Goal: Transaction & Acquisition: Purchase product/service

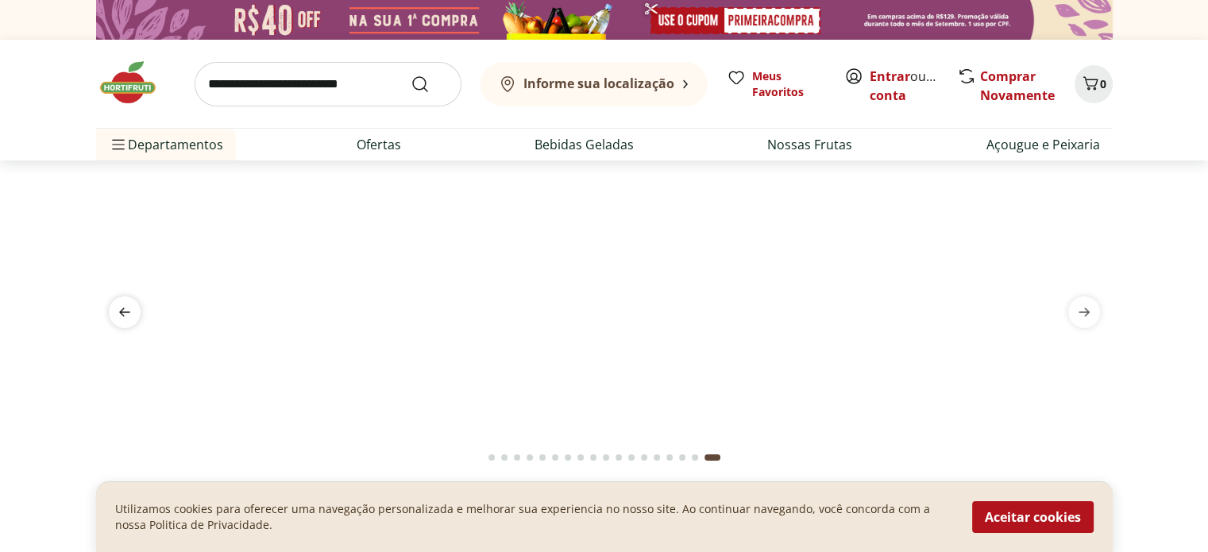
click at [120, 311] on icon "previous" at bounding box center [124, 312] width 11 height 9
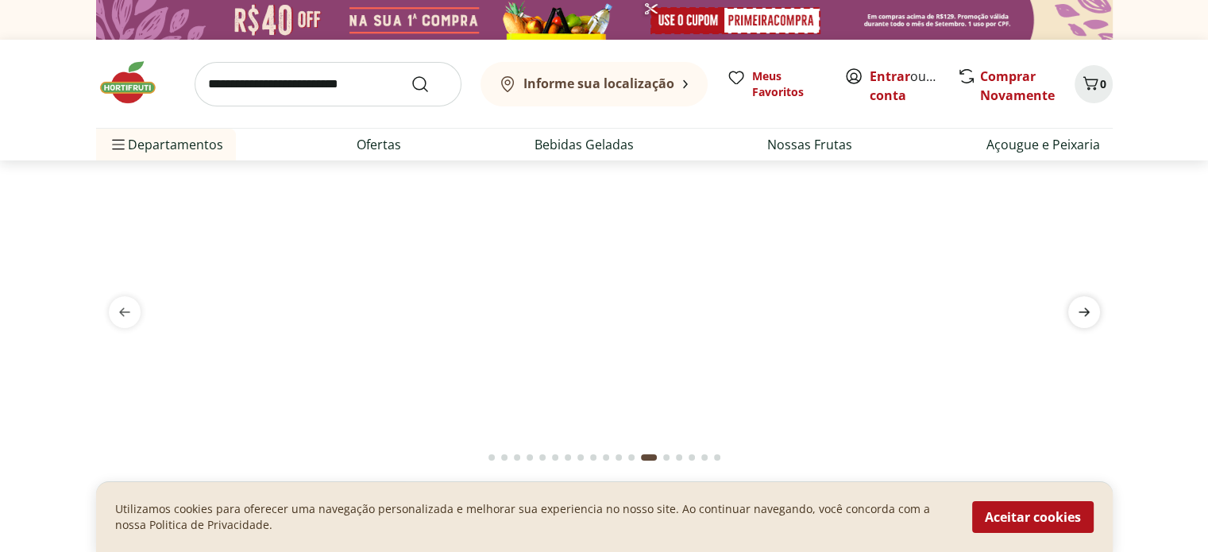
click at [1091, 307] on icon "next" at bounding box center [1084, 312] width 19 height 19
click at [1090, 307] on icon "next" at bounding box center [1084, 312] width 19 height 19
click at [118, 317] on icon "previous" at bounding box center [124, 312] width 19 height 19
click at [124, 310] on icon "previous" at bounding box center [124, 312] width 19 height 19
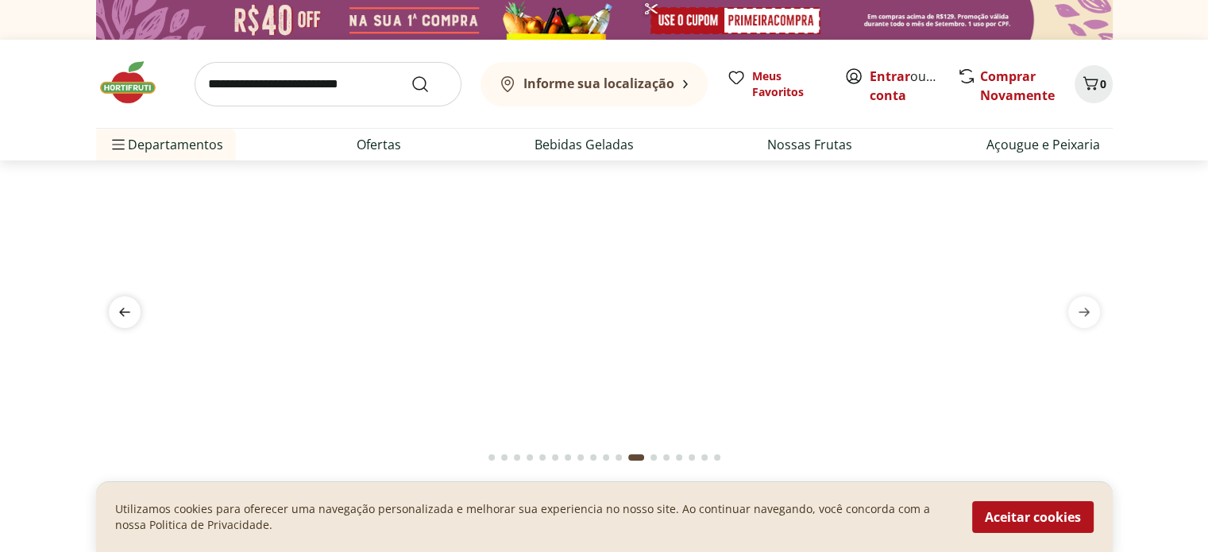
click at [124, 310] on icon "previous" at bounding box center [124, 312] width 19 height 19
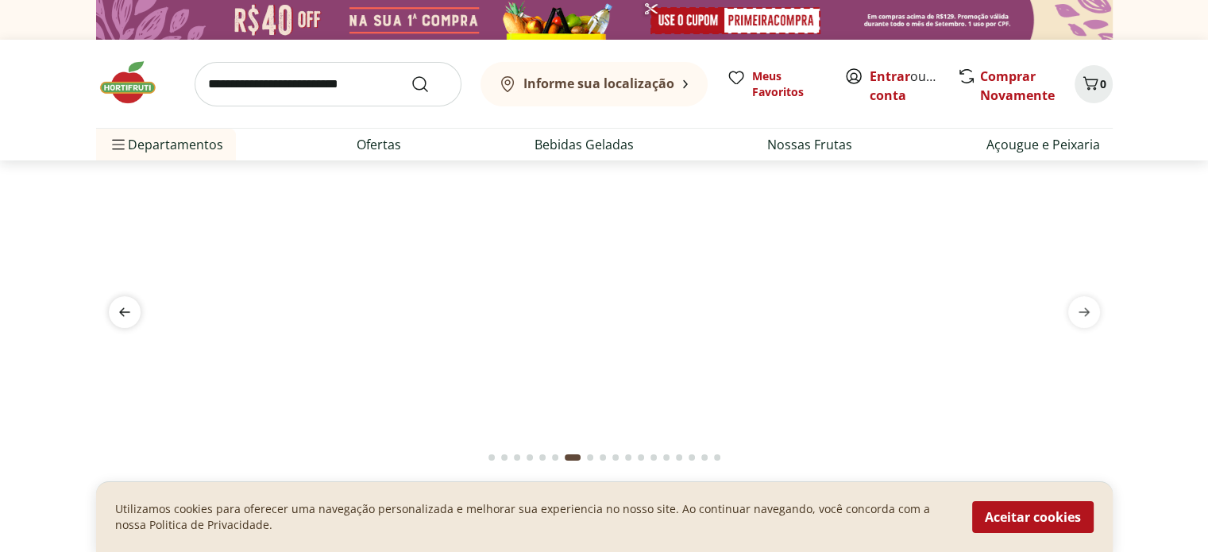
click at [124, 310] on icon "previous" at bounding box center [124, 312] width 19 height 19
click at [121, 299] on span "previous" at bounding box center [125, 312] width 32 height 32
click at [126, 309] on icon "previous" at bounding box center [124, 312] width 19 height 19
click at [112, 315] on span "previous" at bounding box center [125, 312] width 32 height 32
click at [122, 308] on icon "previous" at bounding box center [124, 312] width 11 height 9
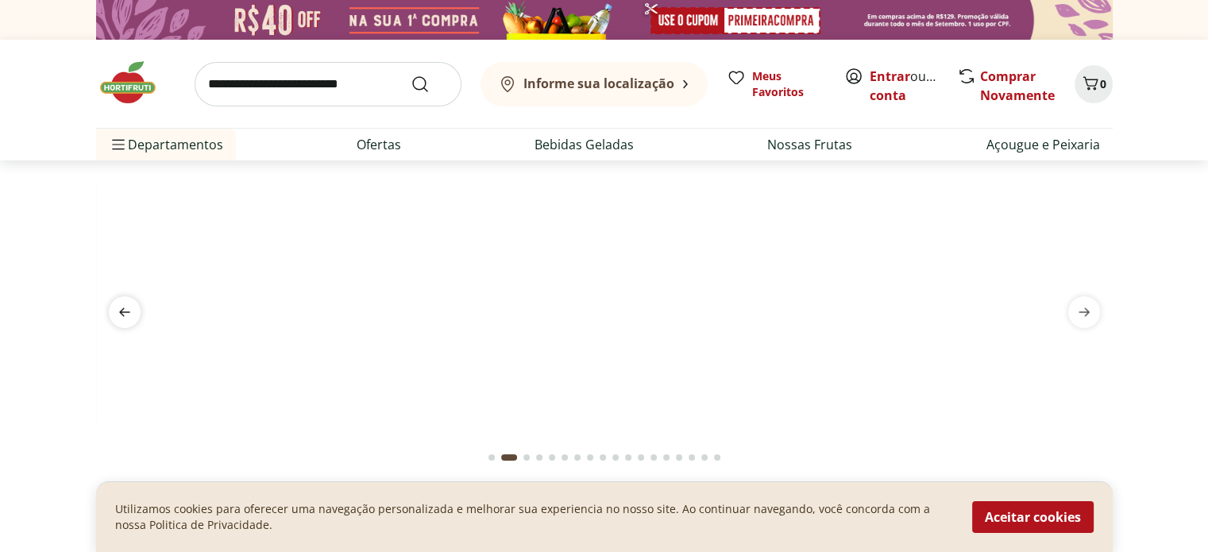
click at [122, 308] on icon "previous" at bounding box center [124, 312] width 11 height 9
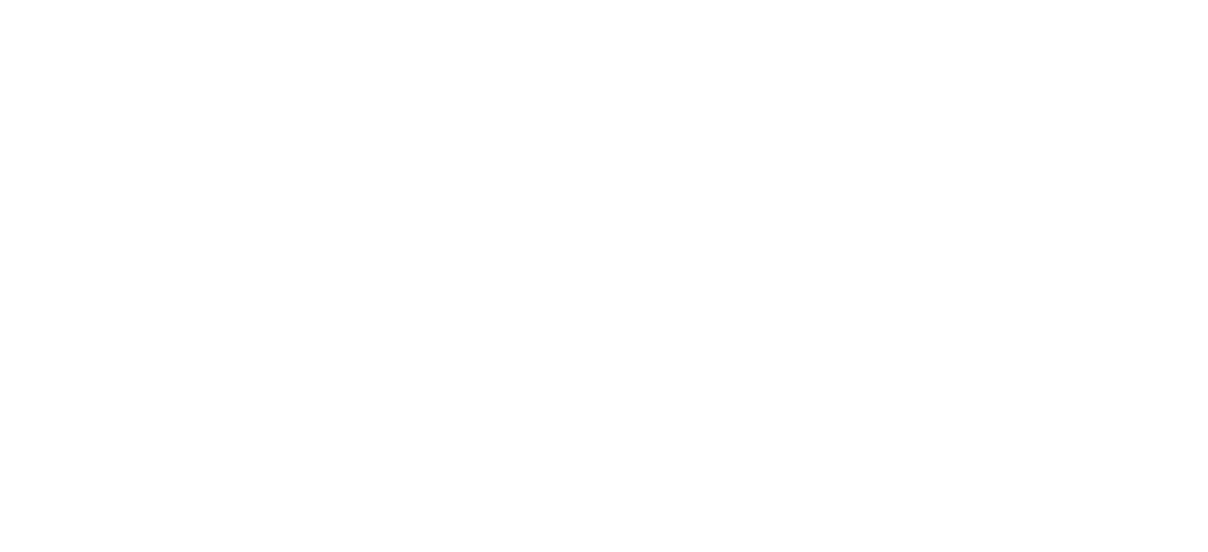
select select "**********"
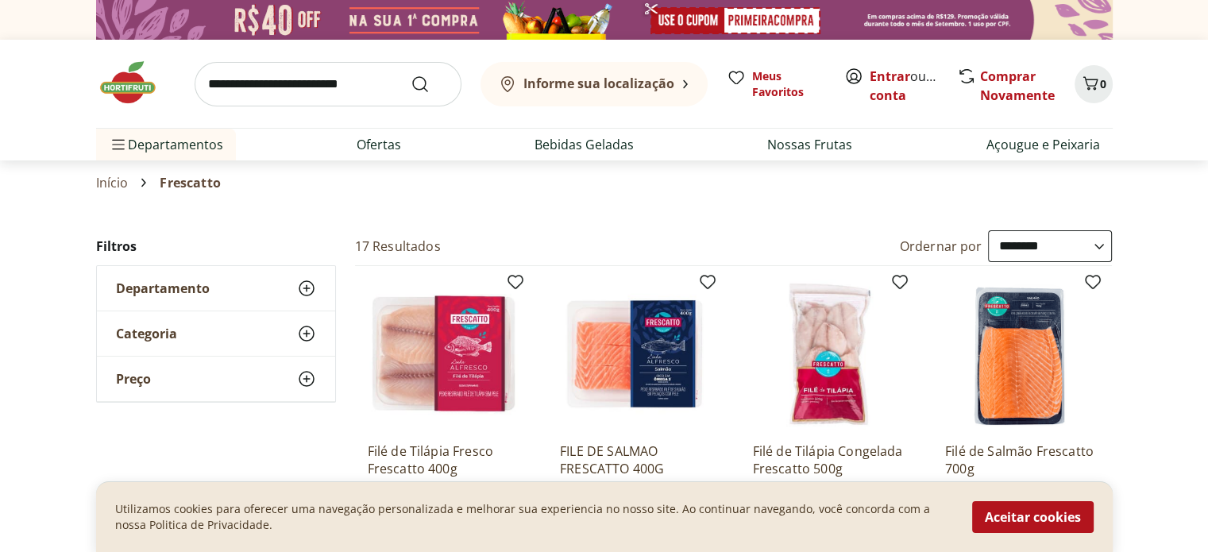
click at [1029, 247] on select "**********" at bounding box center [1050, 246] width 124 height 32
click at [988, 230] on select "**********" at bounding box center [1050, 246] width 124 height 32
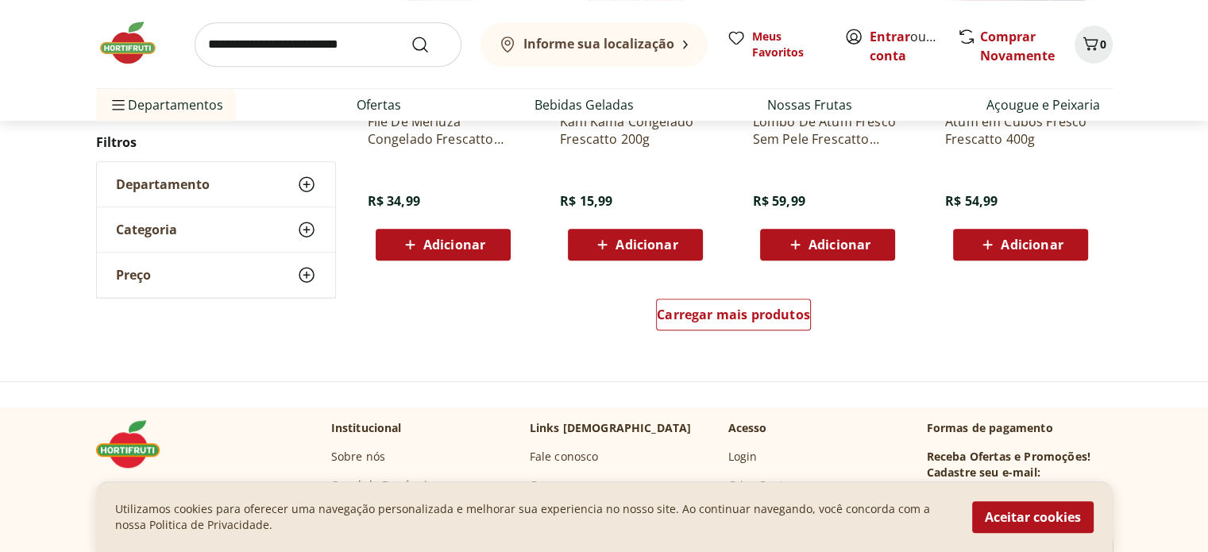
scroll to position [1033, 0]
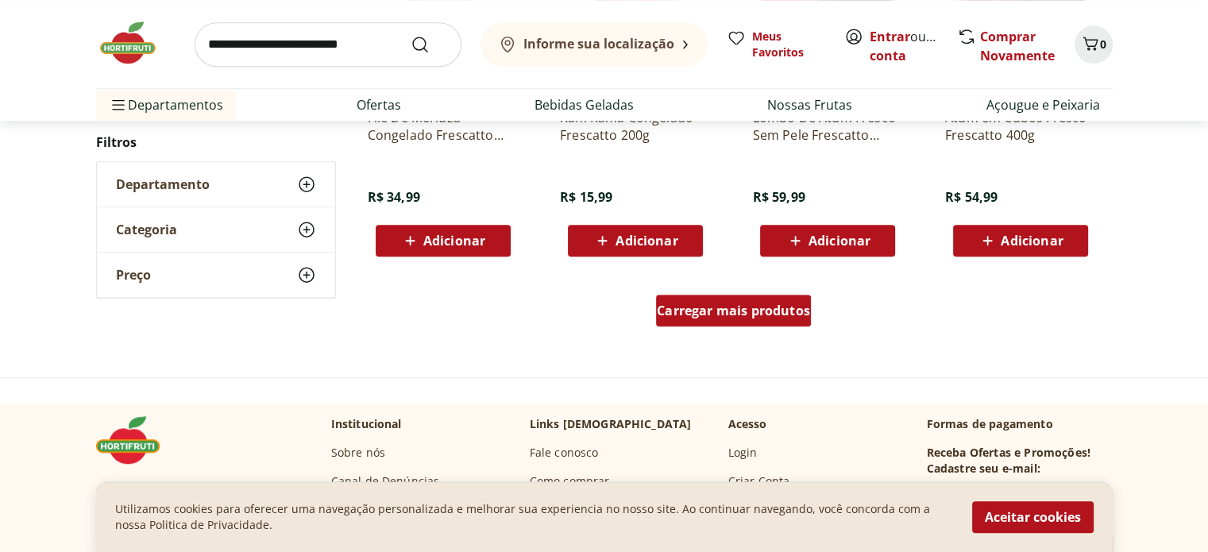
click at [736, 315] on span "Carregar mais produtos" at bounding box center [733, 310] width 153 height 13
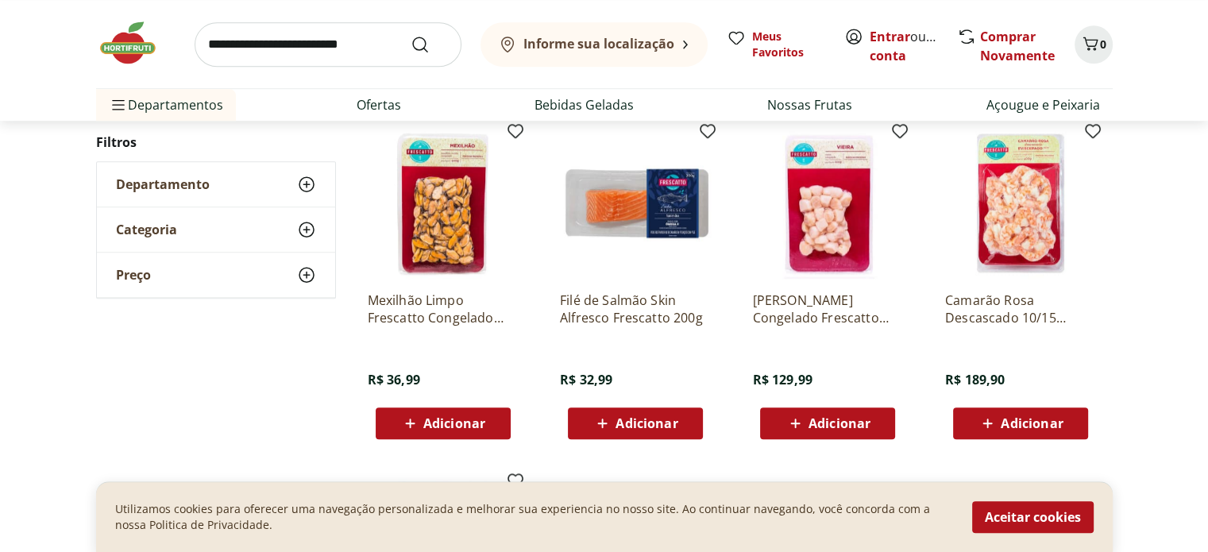
scroll to position [1191, 0]
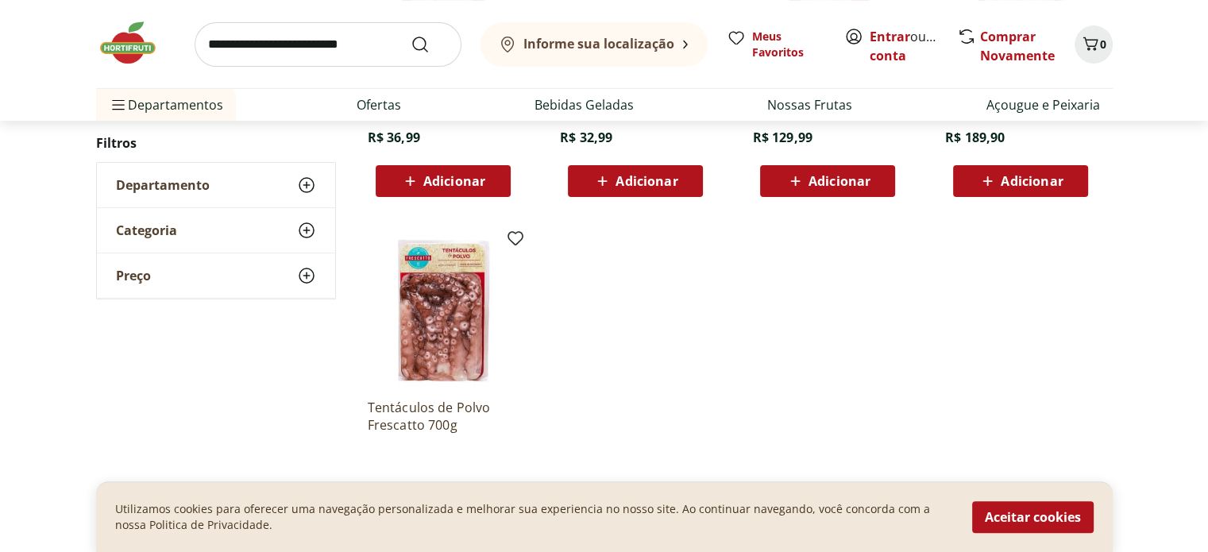
scroll to position [477, 0]
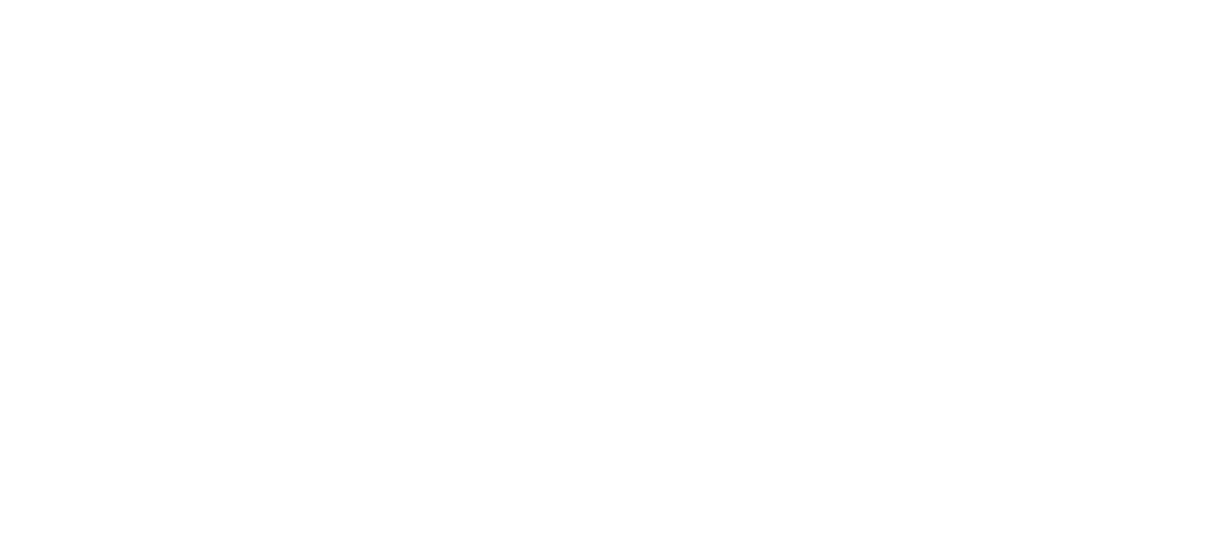
select select "**********"
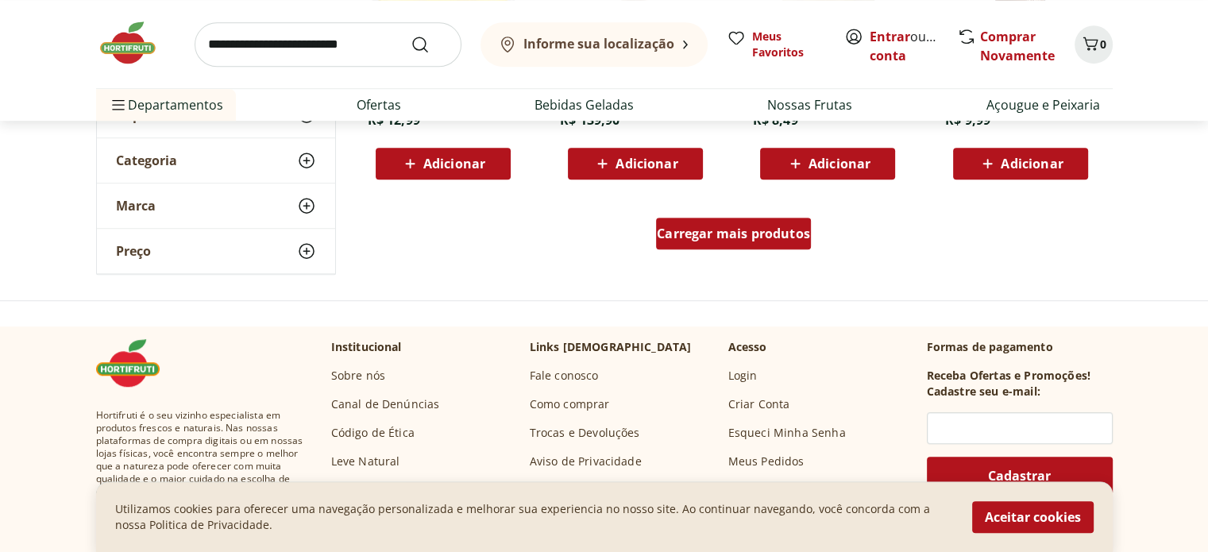
scroll to position [1112, 0]
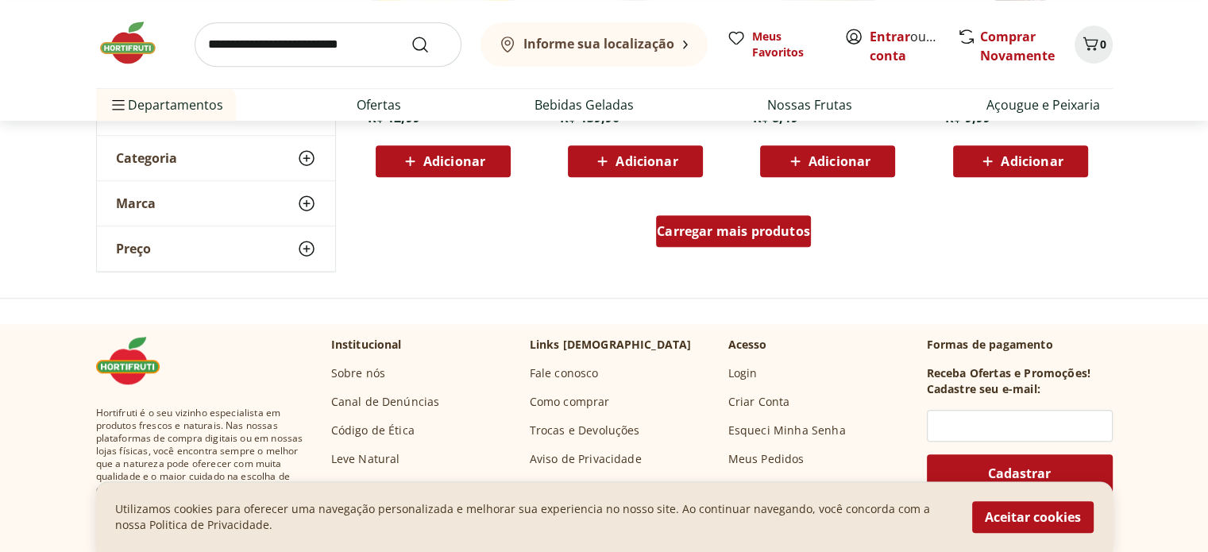
click at [759, 227] on span "Carregar mais produtos" at bounding box center [733, 231] width 153 height 13
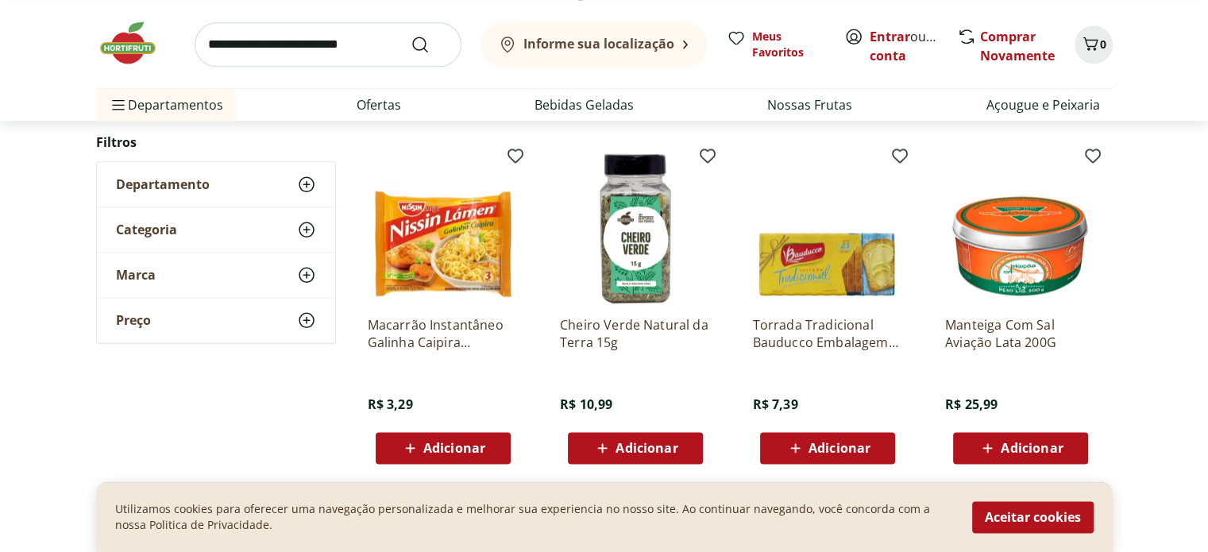
scroll to position [1906, 0]
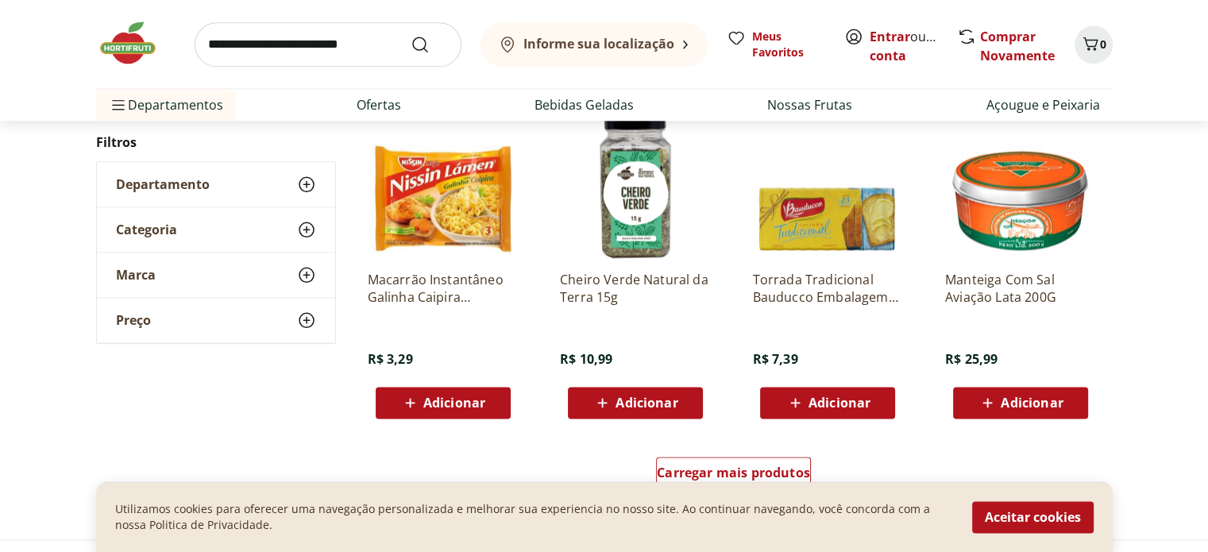
click at [428, 196] on img at bounding box center [443, 182] width 151 height 151
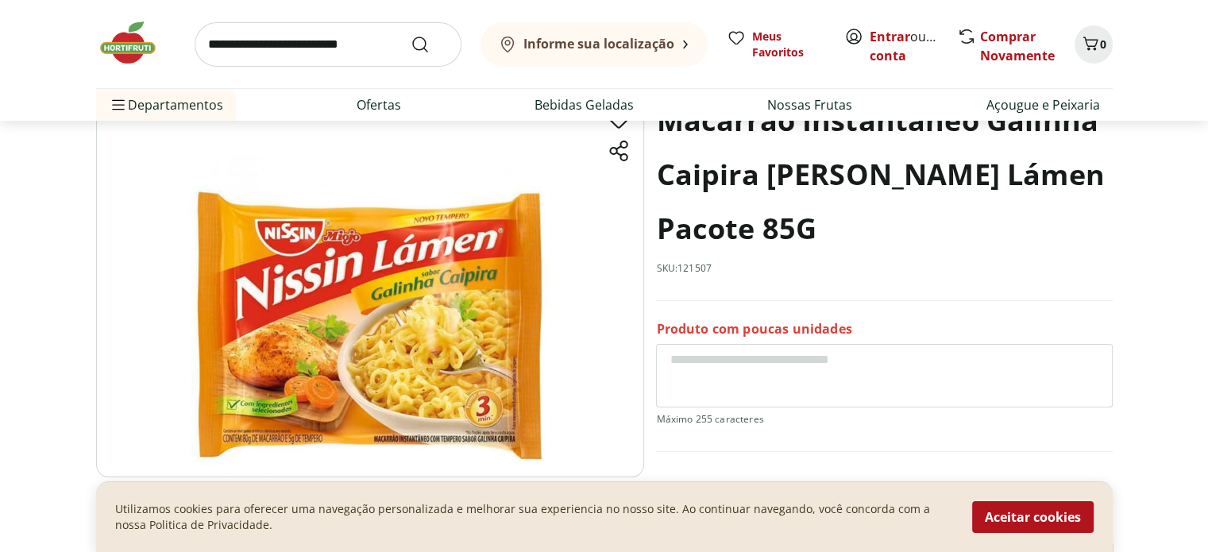
scroll to position [159, 0]
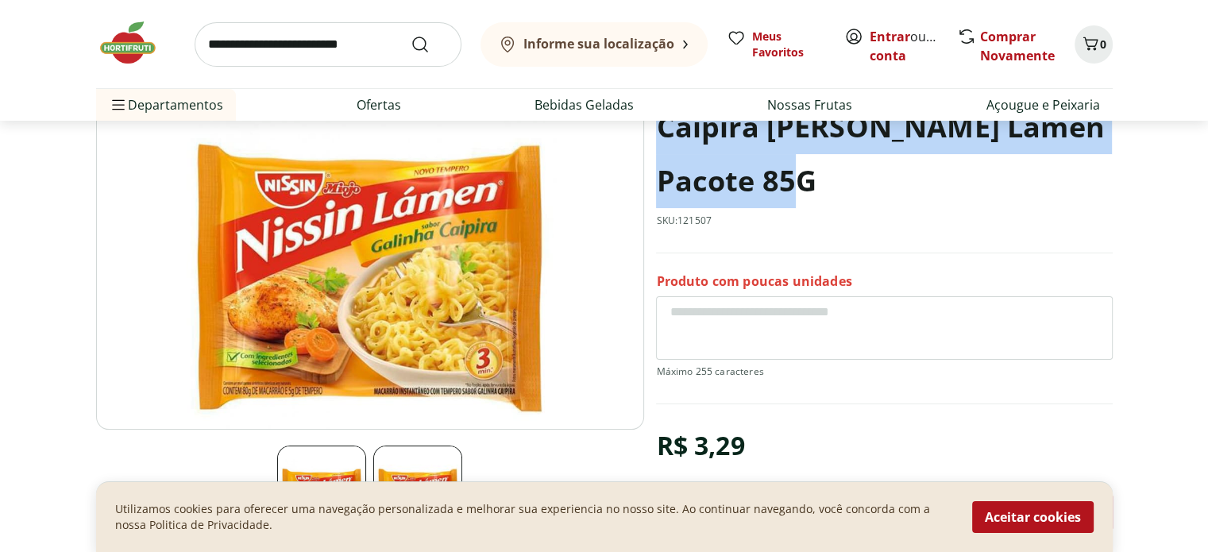
drag, startPoint x: 826, startPoint y: 177, endPoint x: 661, endPoint y: 133, distance: 171.1
click at [661, 133] on h1 "Macarrão Instantâneo Galinha Caipira Nissin Miojo Lámen Pacote 85G" at bounding box center [884, 127] width 456 height 162
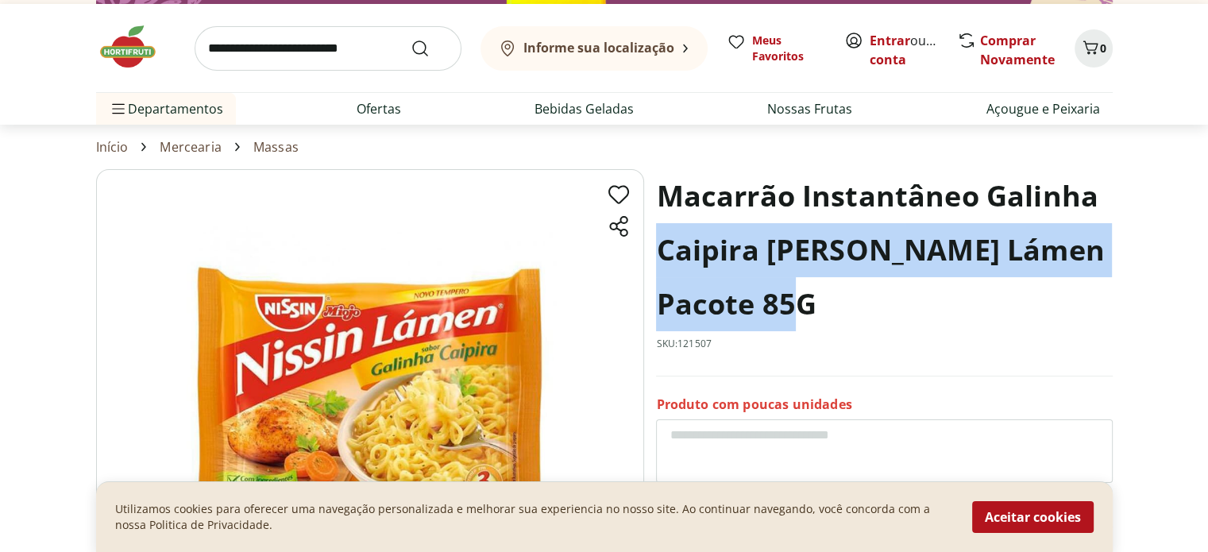
scroll to position [0, 0]
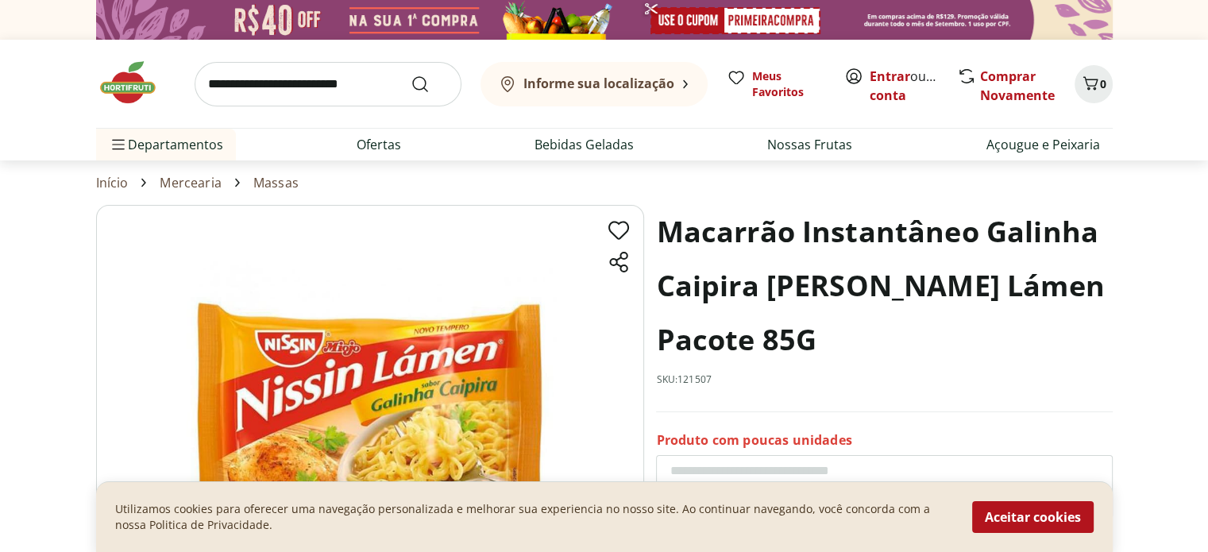
click at [755, 222] on h1 "Macarrão Instantâneo Galinha Caipira Nissin Miojo Lámen Pacote 85G" at bounding box center [884, 286] width 456 height 162
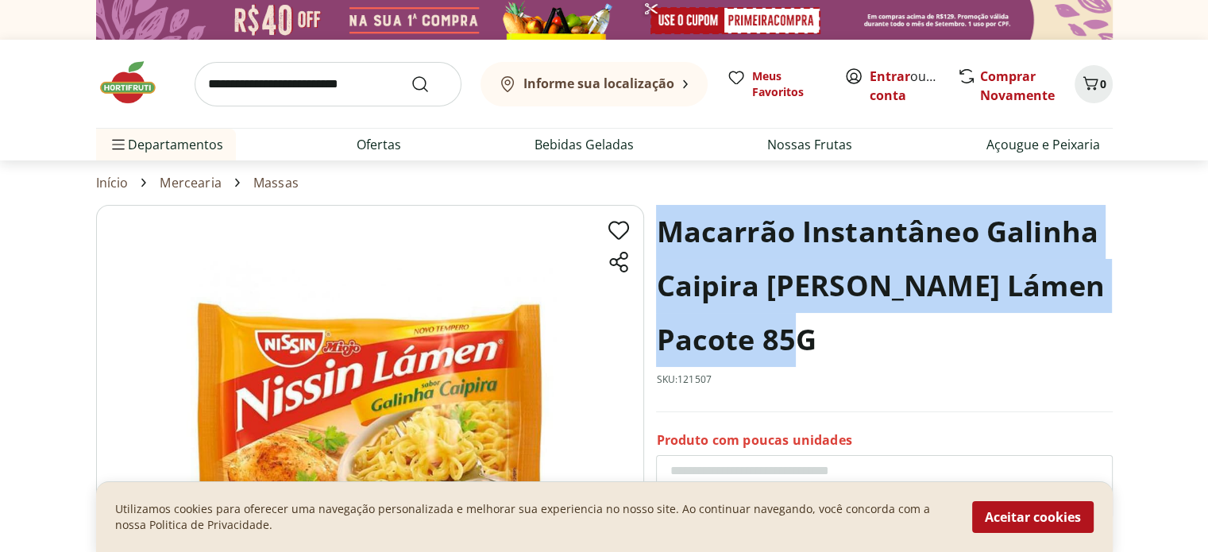
drag, startPoint x: 663, startPoint y: 227, endPoint x: 820, endPoint y: 322, distance: 183.2
click at [820, 322] on h1 "Macarrão Instantâneo Galinha Caipira Nissin Miojo Lámen Pacote 85G" at bounding box center [884, 286] width 456 height 162
copy h1 "Macarrão Instantâneo Galinha Caipira Nissin Miojo Lámen Pacote 85G"
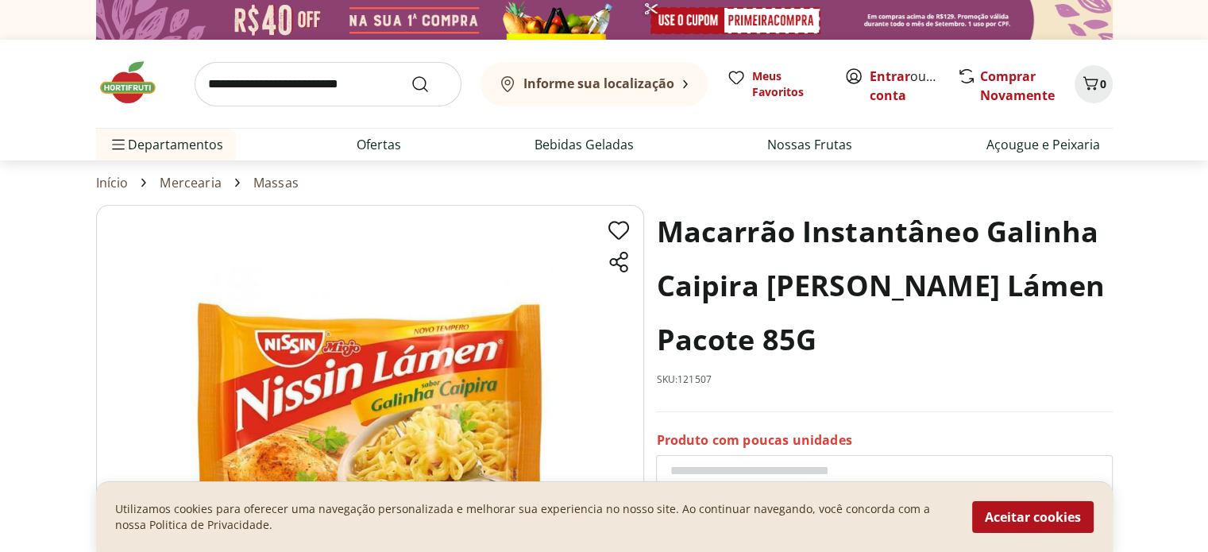
scroll to position [1906, 0]
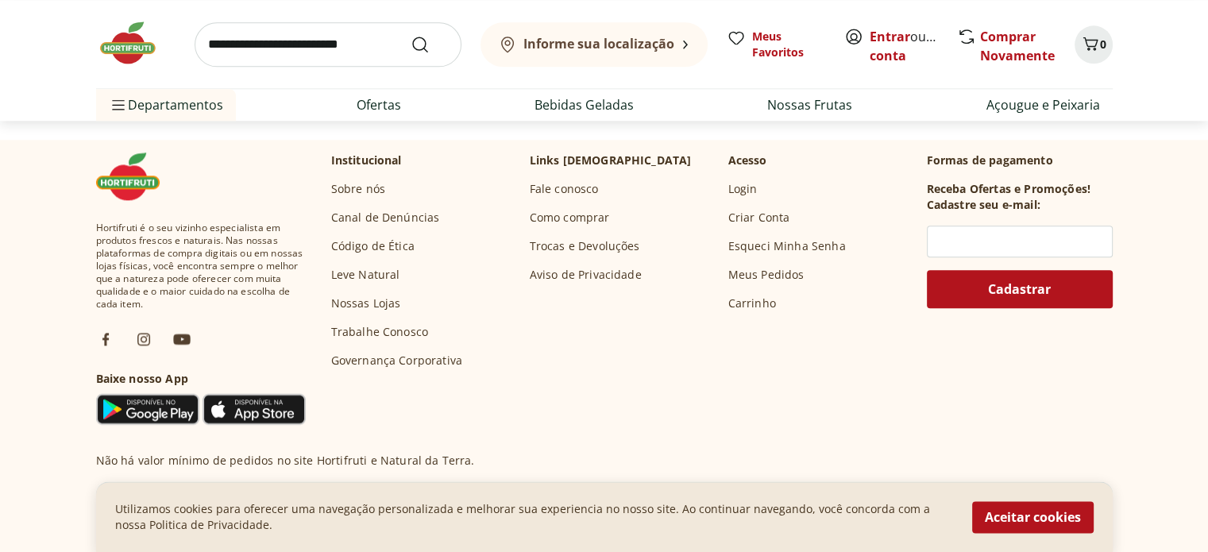
select select "**********"
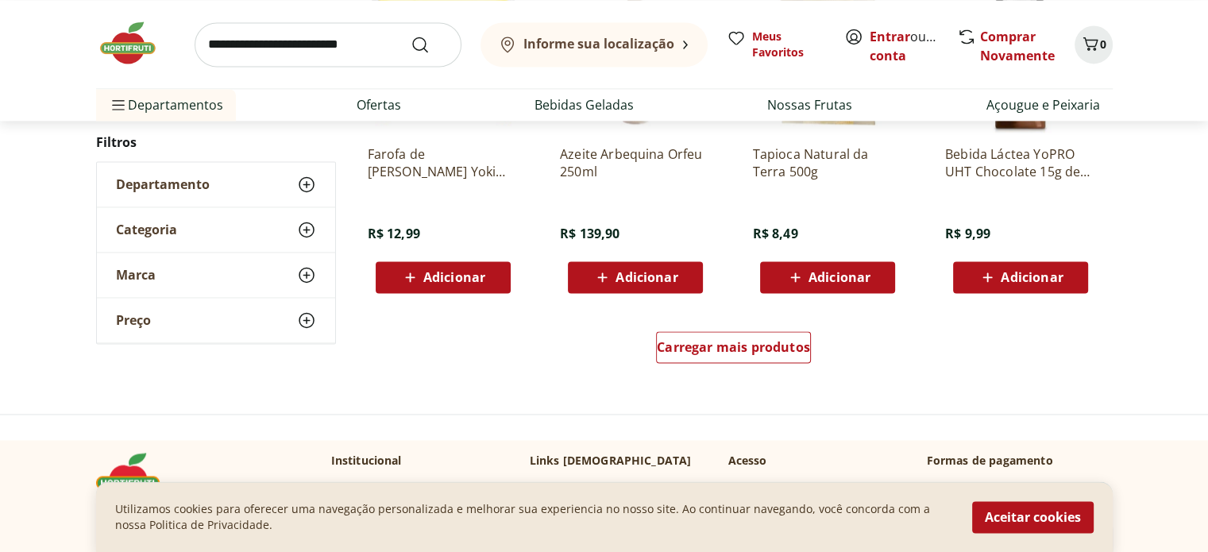
scroll to position [2383, 0]
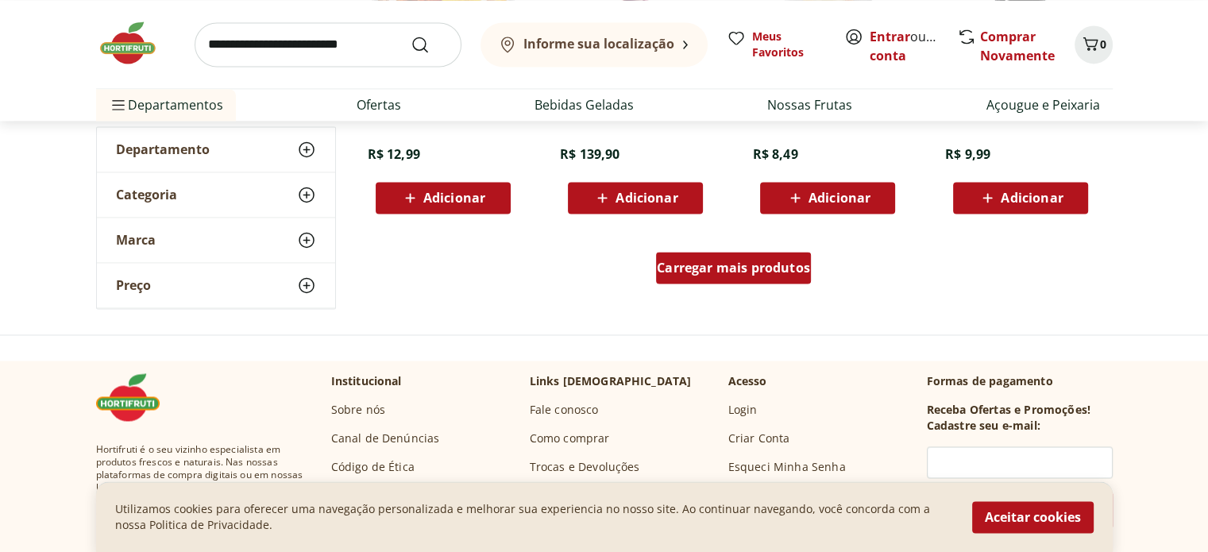
click at [715, 280] on div "Carregar mais produtos" at bounding box center [733, 268] width 155 height 32
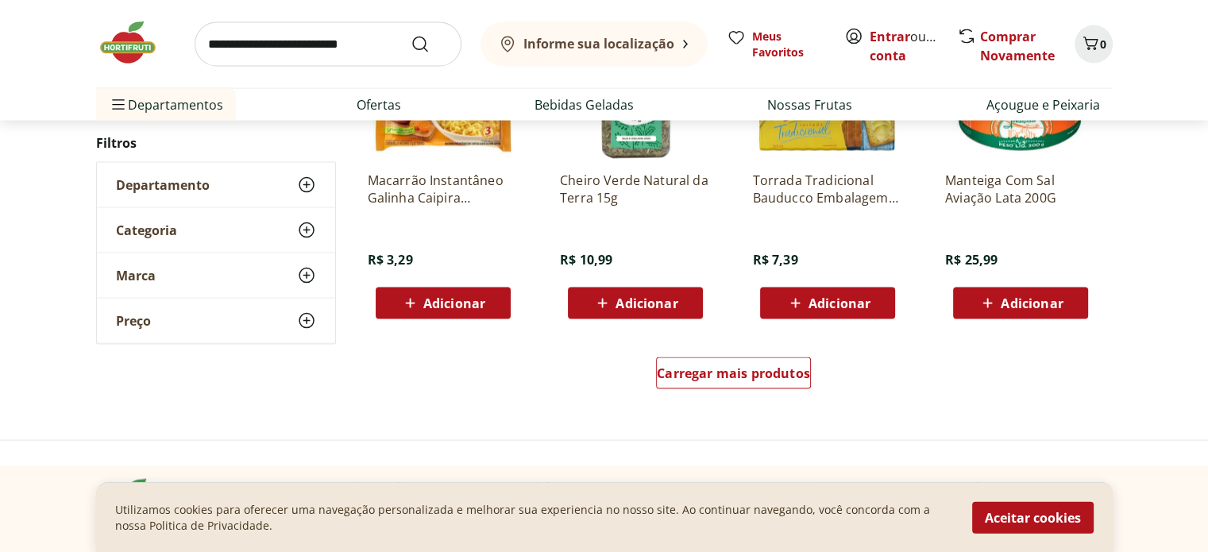
scroll to position [3336, 0]
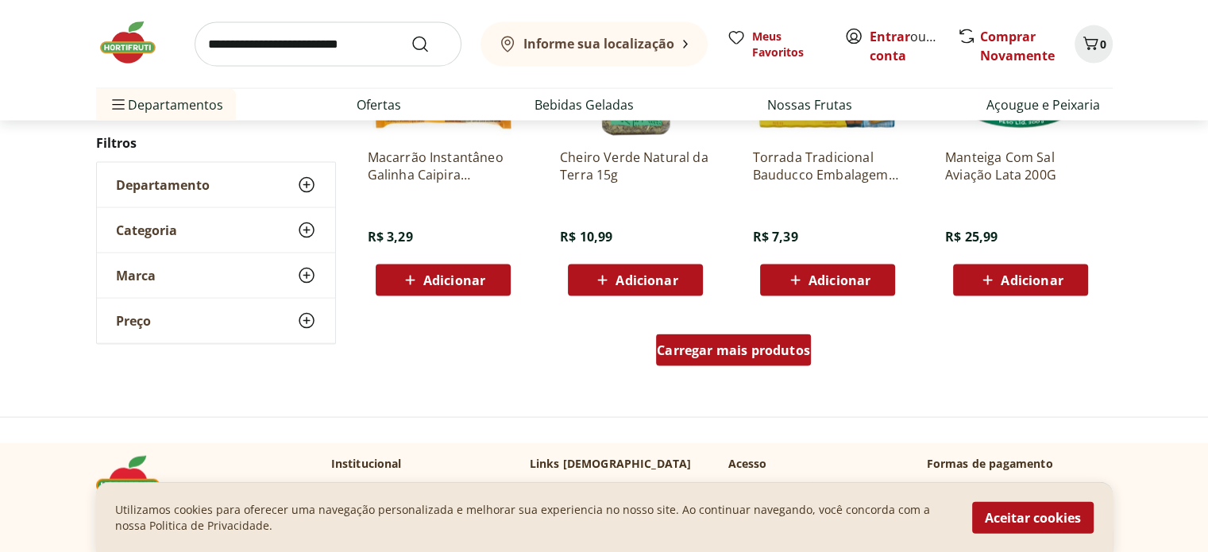
click at [712, 361] on div "Carregar mais produtos" at bounding box center [733, 350] width 155 height 32
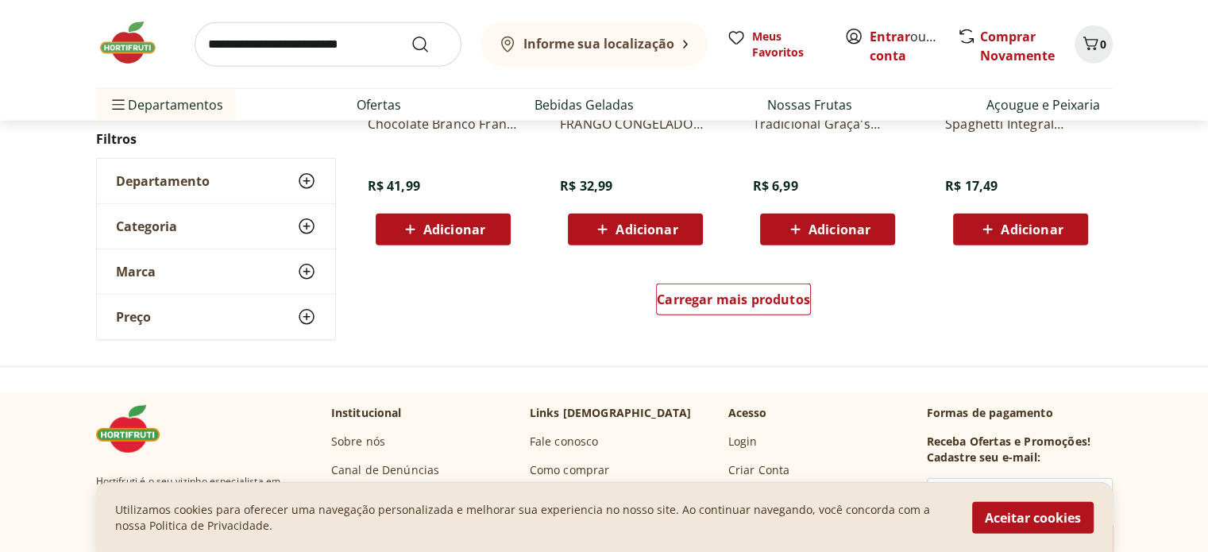
scroll to position [4448, 0]
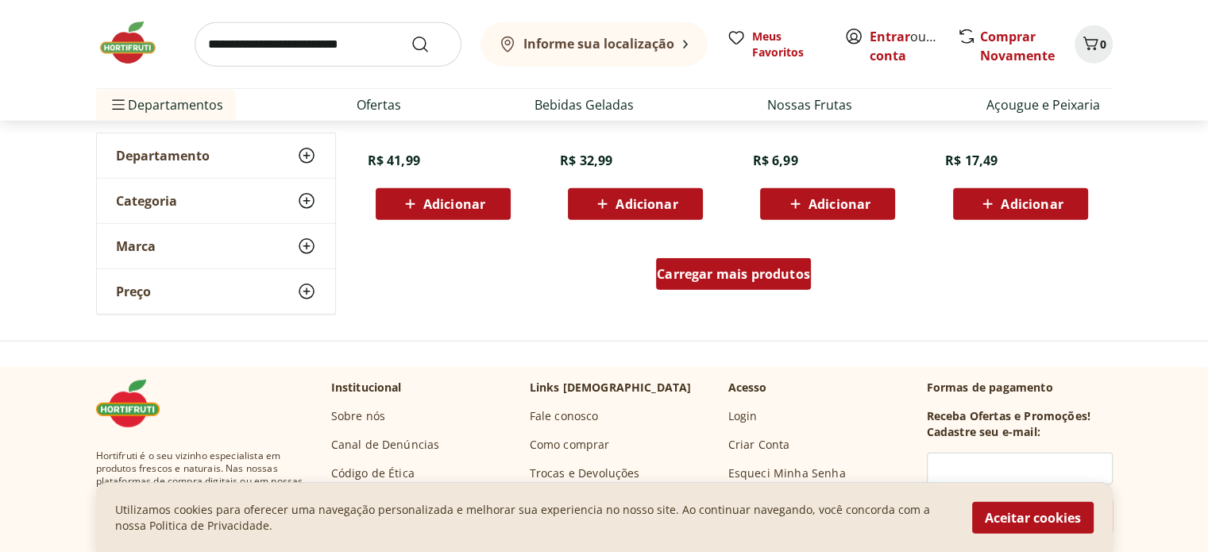
click at [758, 272] on span "Carregar mais produtos" at bounding box center [733, 274] width 153 height 13
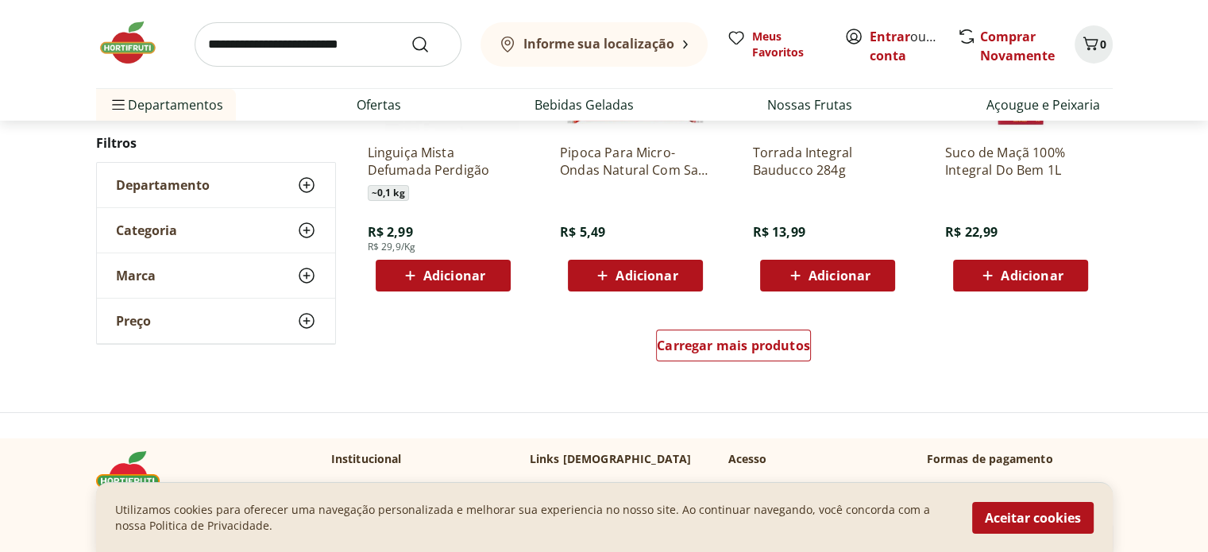
scroll to position [5480, 0]
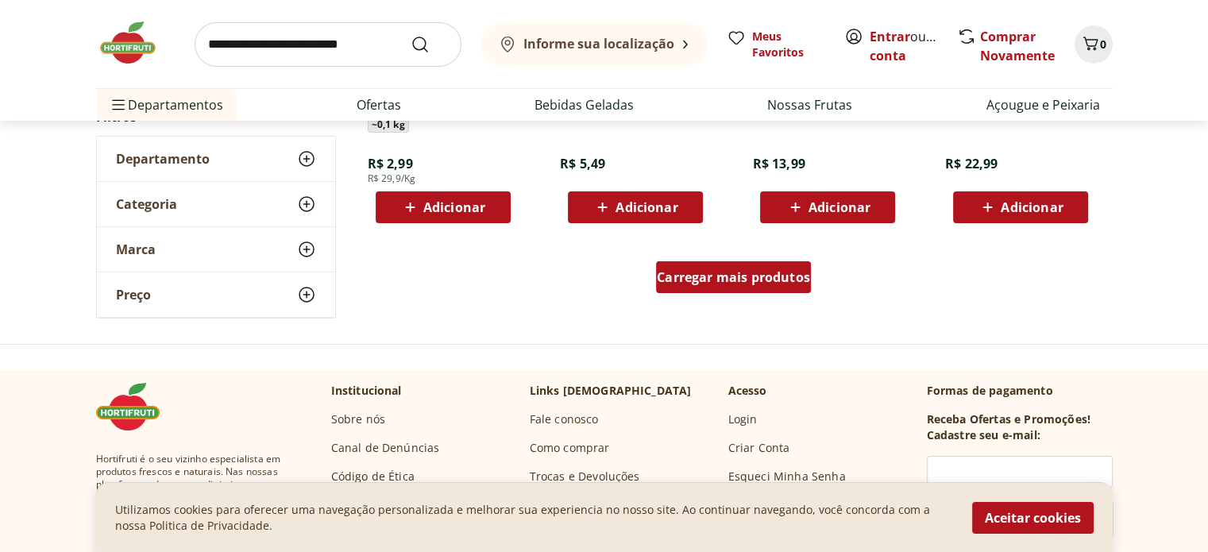
click at [769, 265] on div "Carregar mais produtos" at bounding box center [733, 277] width 155 height 32
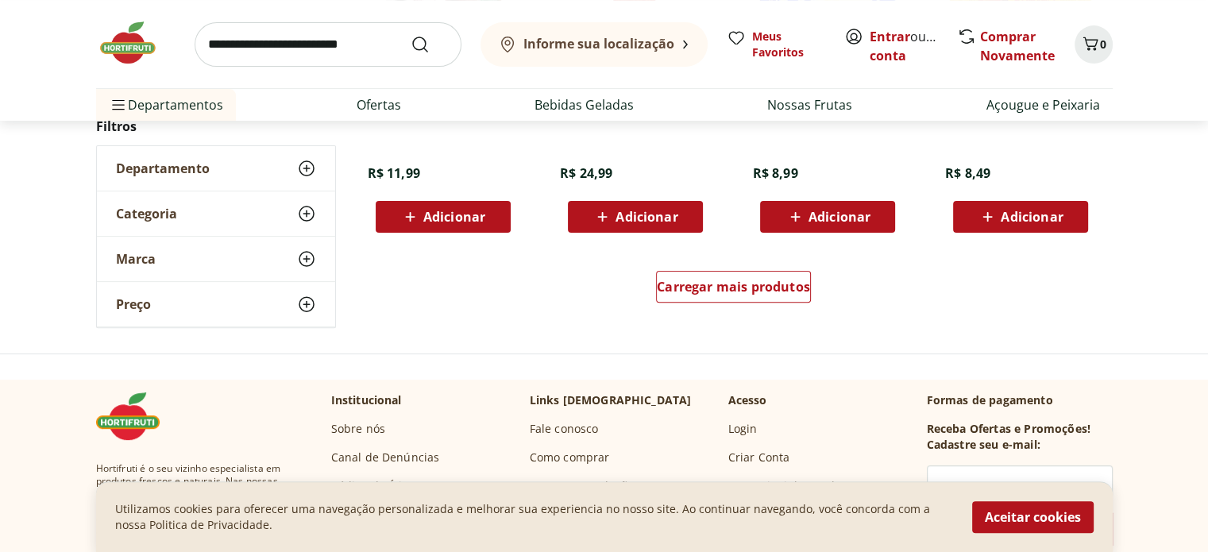
scroll to position [6513, 0]
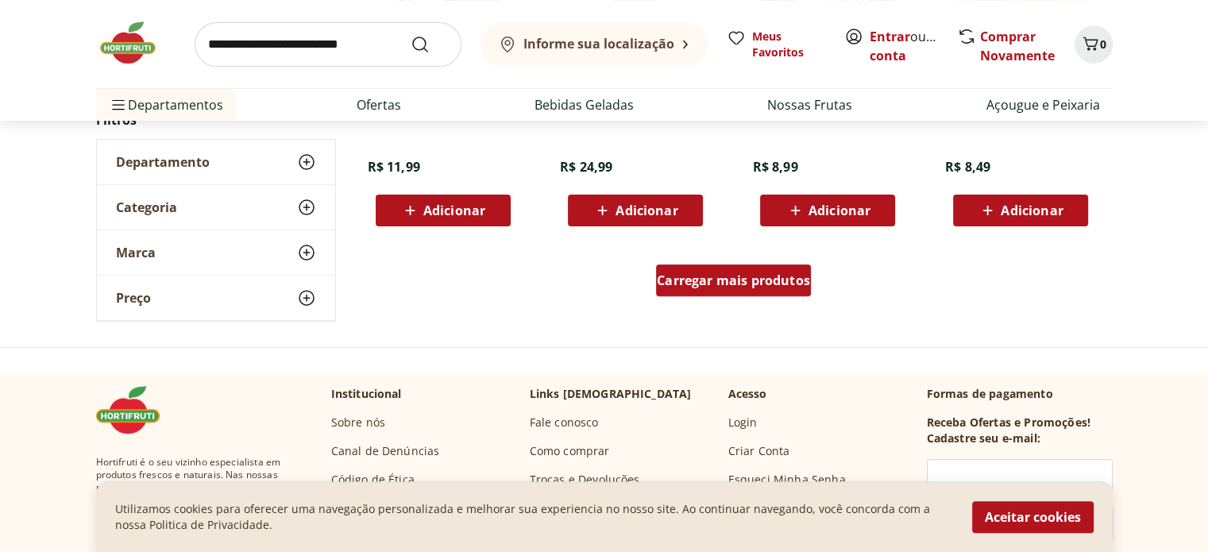
click at [735, 287] on span "Carregar mais produtos" at bounding box center [733, 280] width 153 height 13
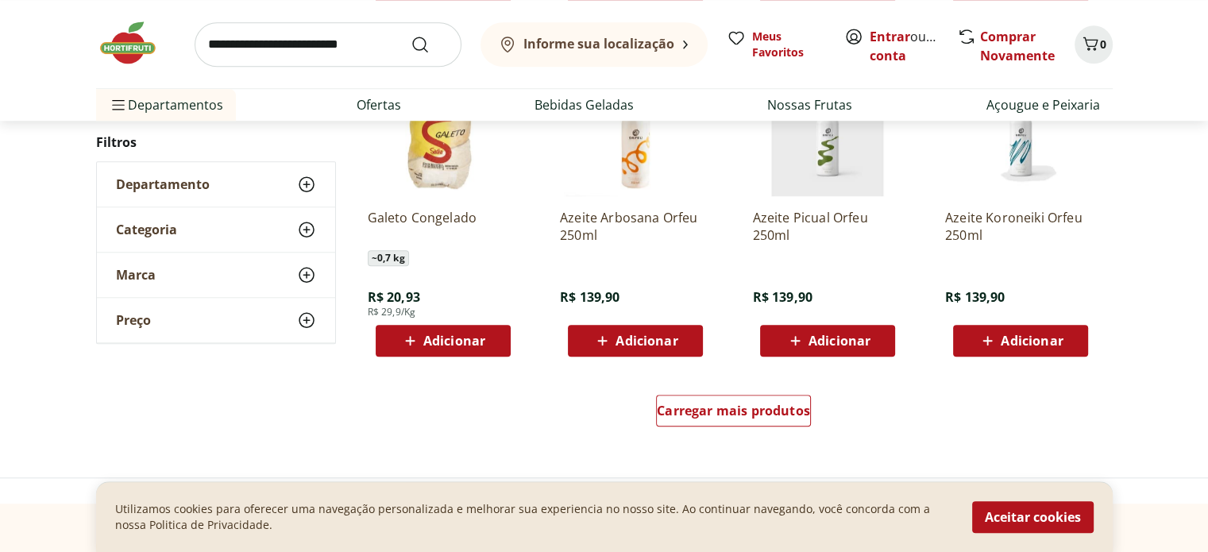
scroll to position [7466, 0]
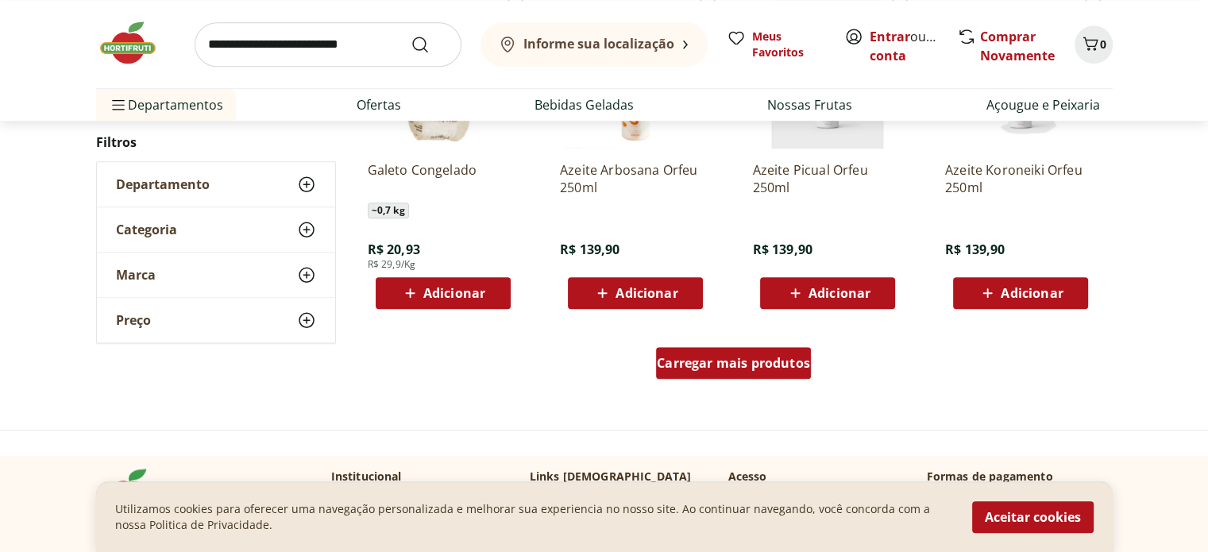
click at [755, 366] on span "Carregar mais produtos" at bounding box center [733, 363] width 153 height 13
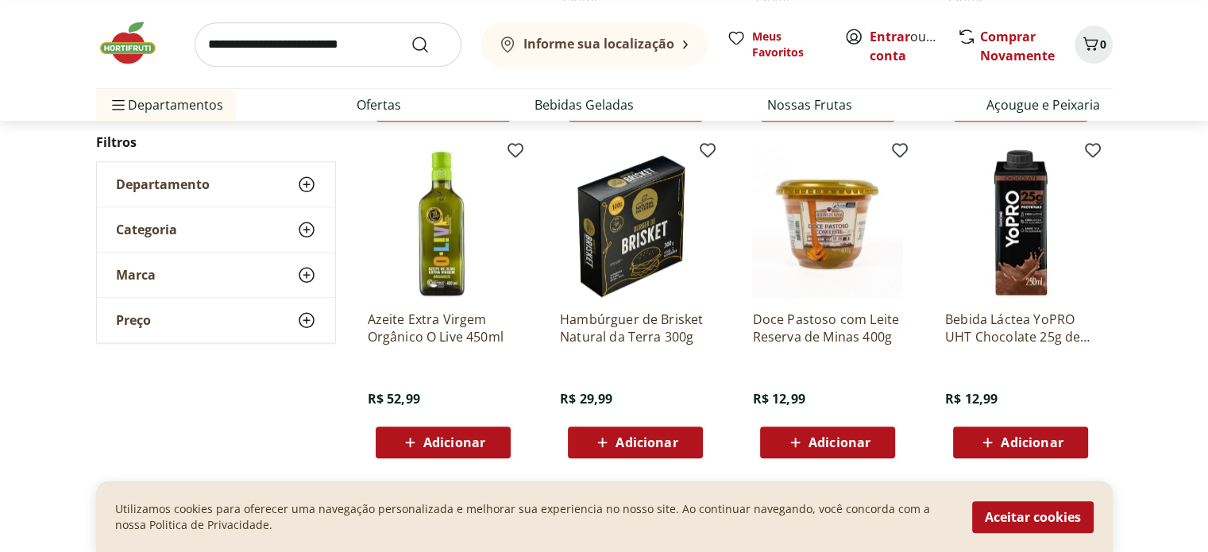
scroll to position [7625, 0]
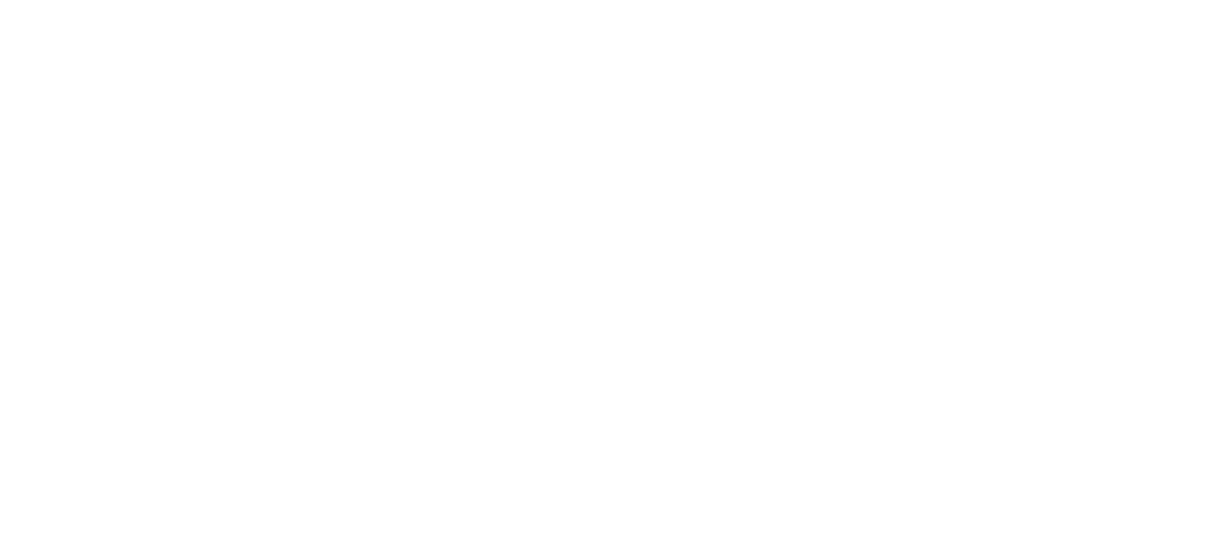
select select "**********"
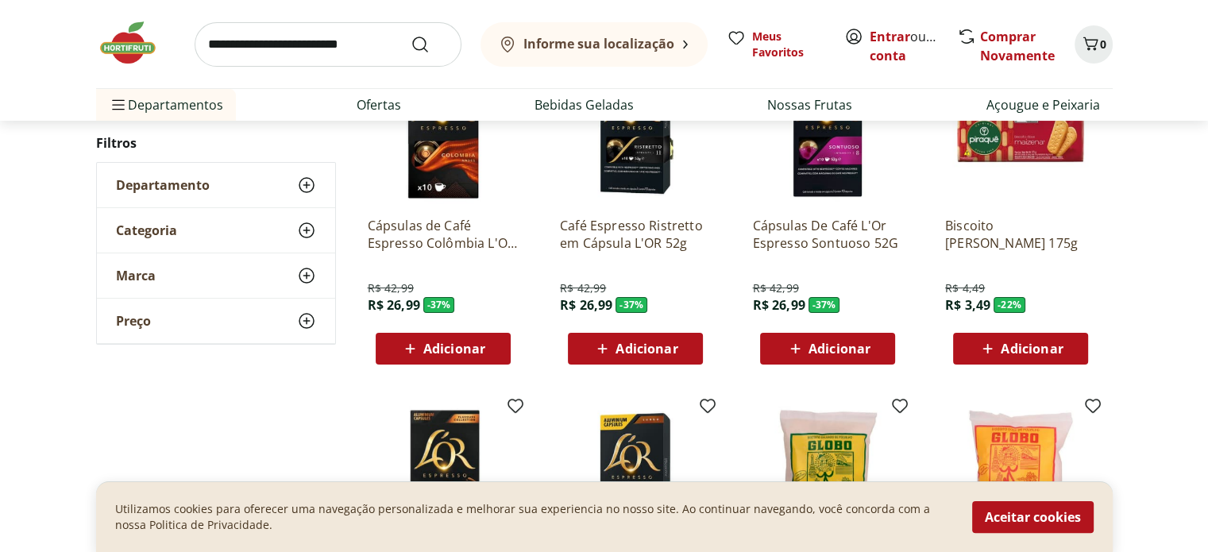
scroll to position [238, 0]
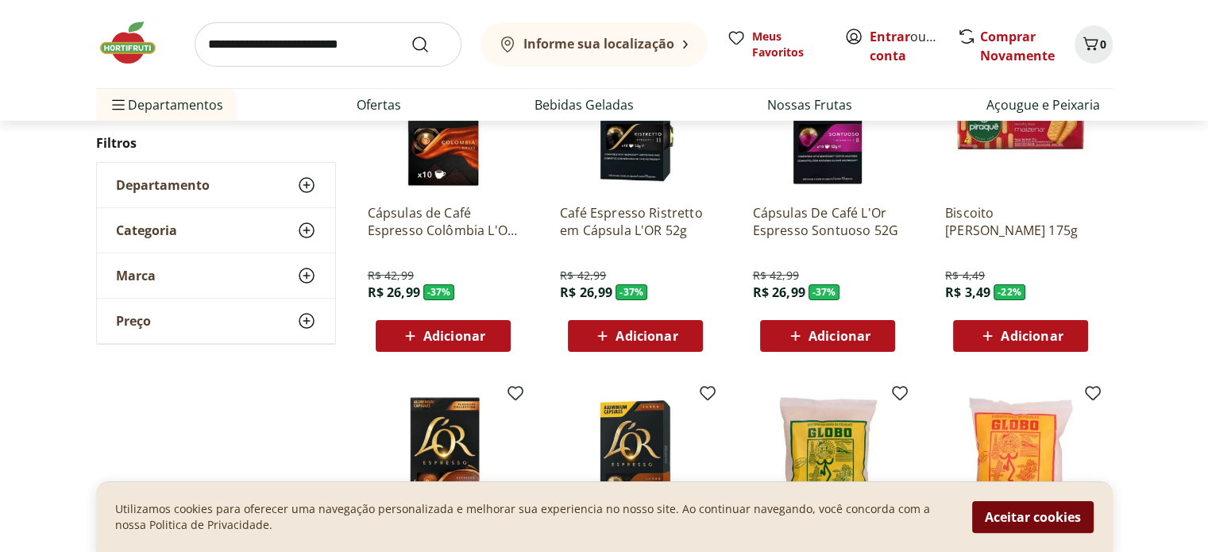
click at [1029, 527] on button "Aceitar cookies" at bounding box center [1033, 517] width 122 height 32
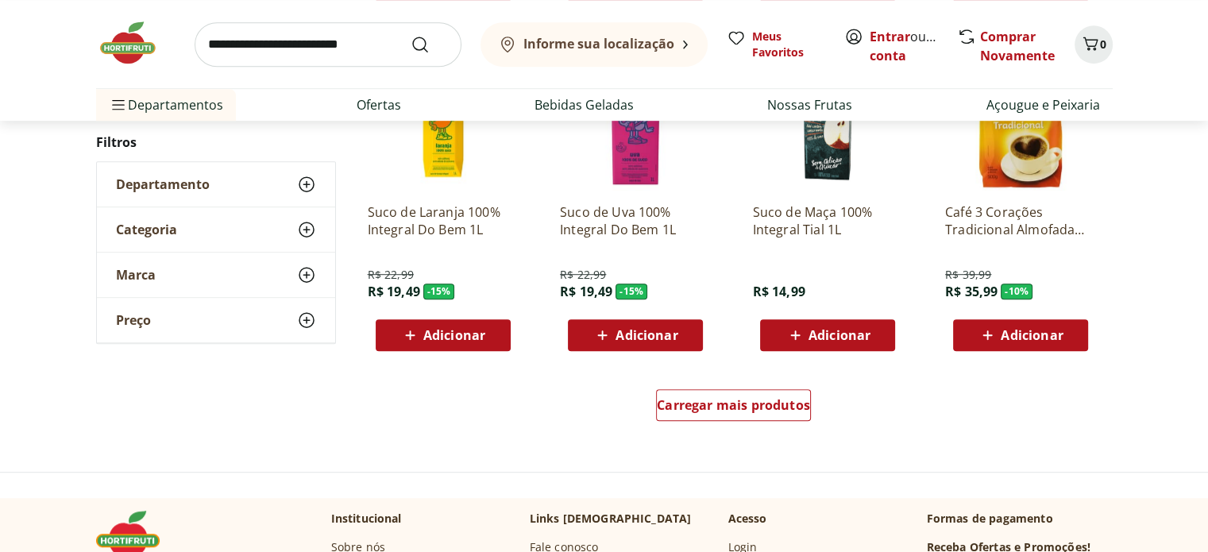
scroll to position [953, 0]
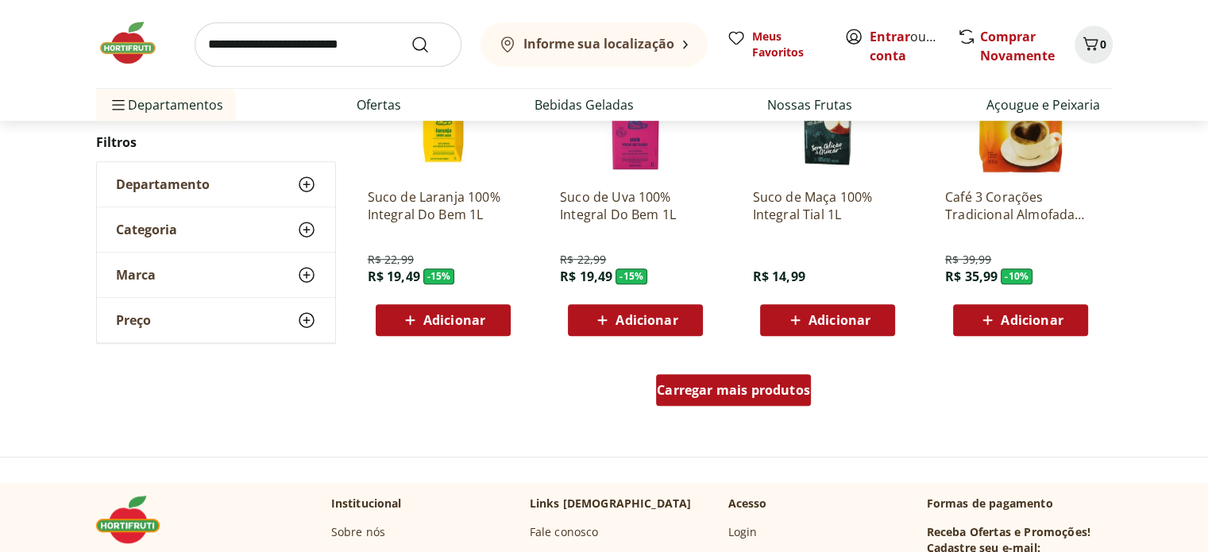
click at [712, 384] on span "Carregar mais produtos" at bounding box center [733, 390] width 153 height 13
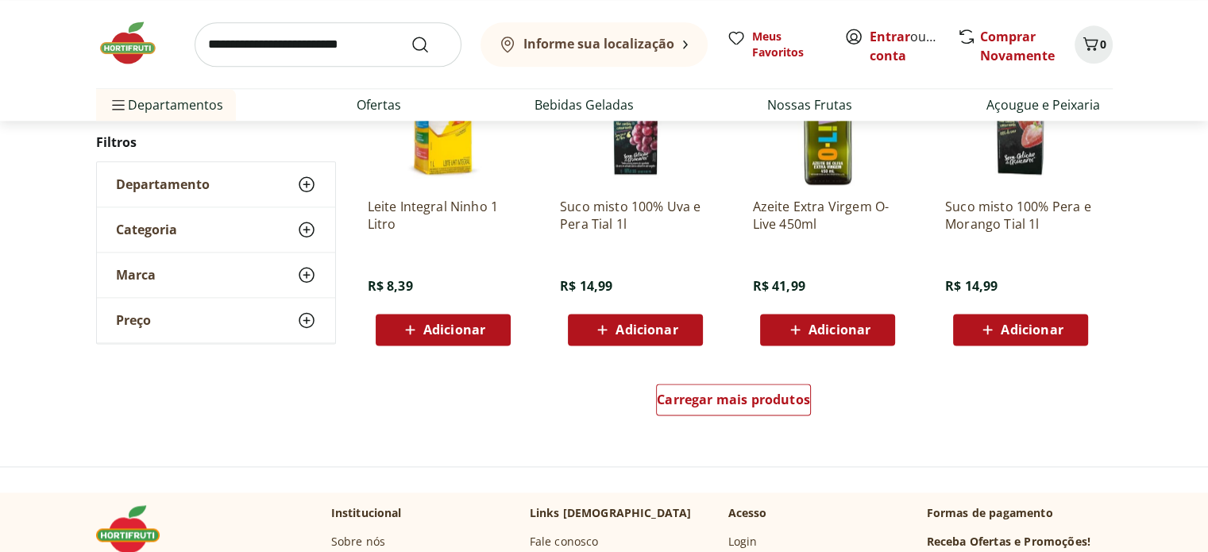
scroll to position [1986, 0]
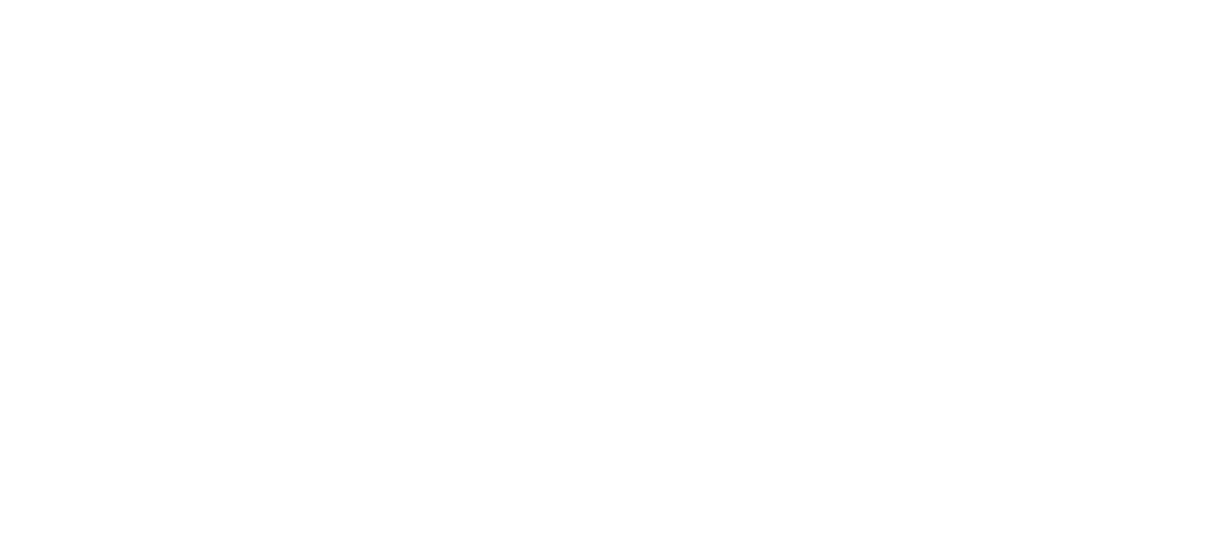
select select "**********"
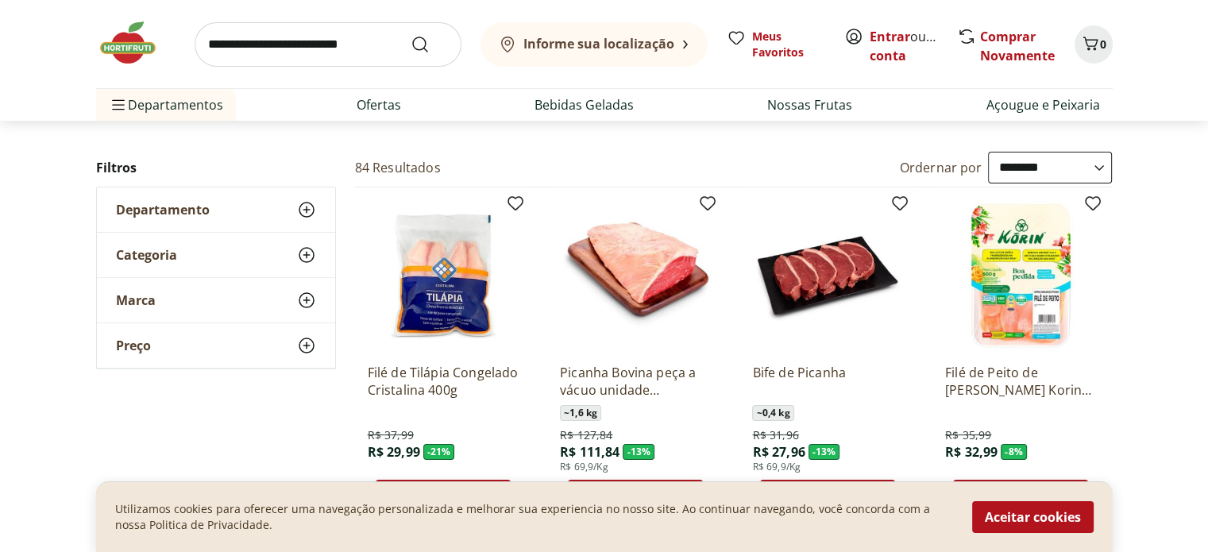
scroll to position [79, 0]
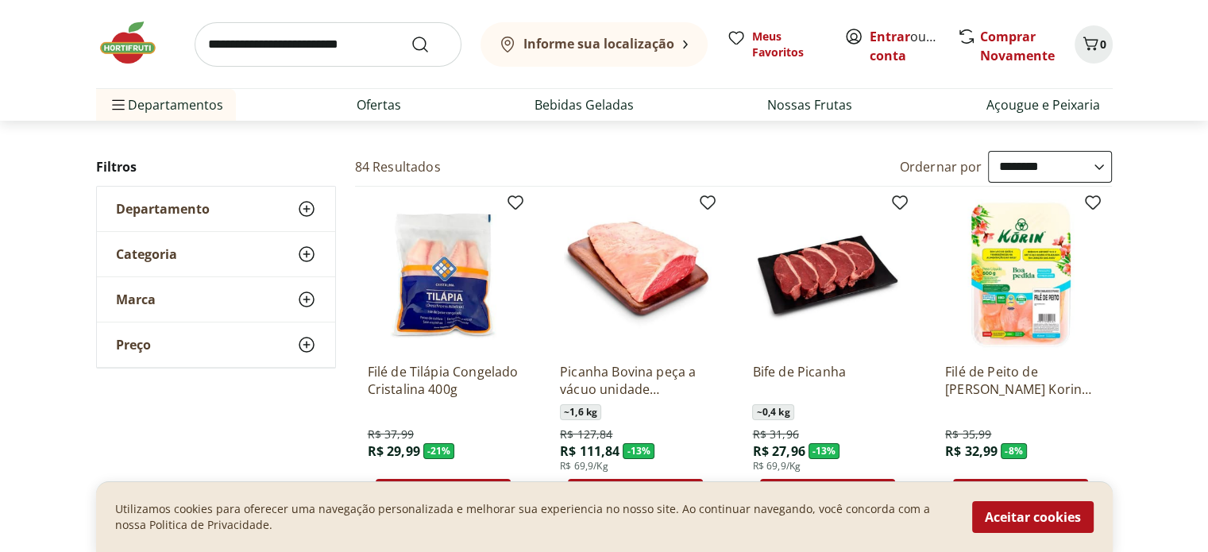
click at [844, 276] on img at bounding box center [827, 274] width 151 height 151
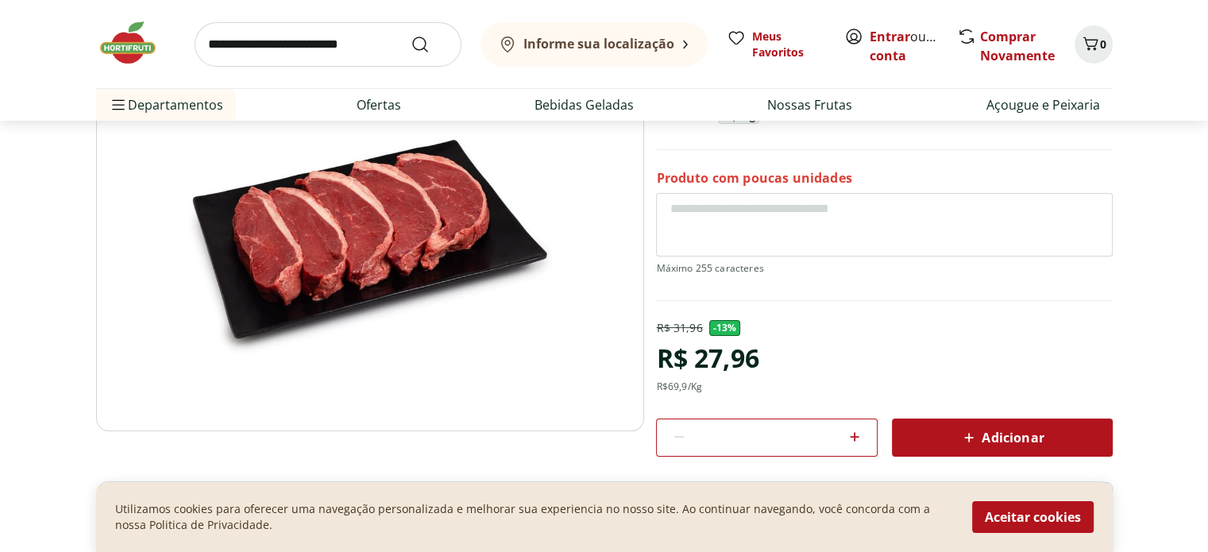
scroll to position [159, 0]
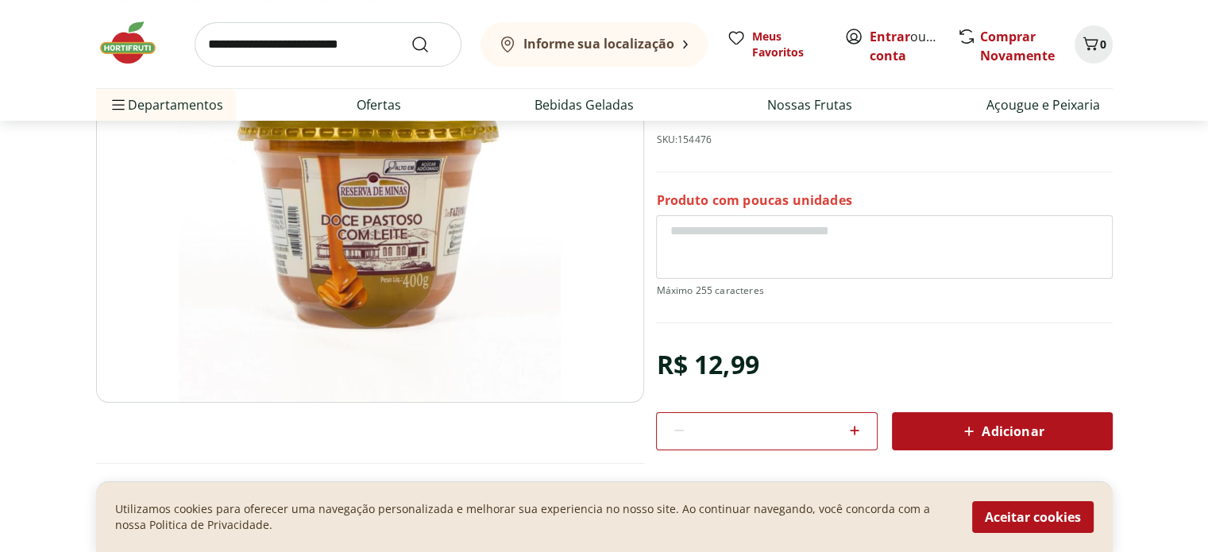
scroll to position [238, 0]
